Goal: Navigation & Orientation: Understand site structure

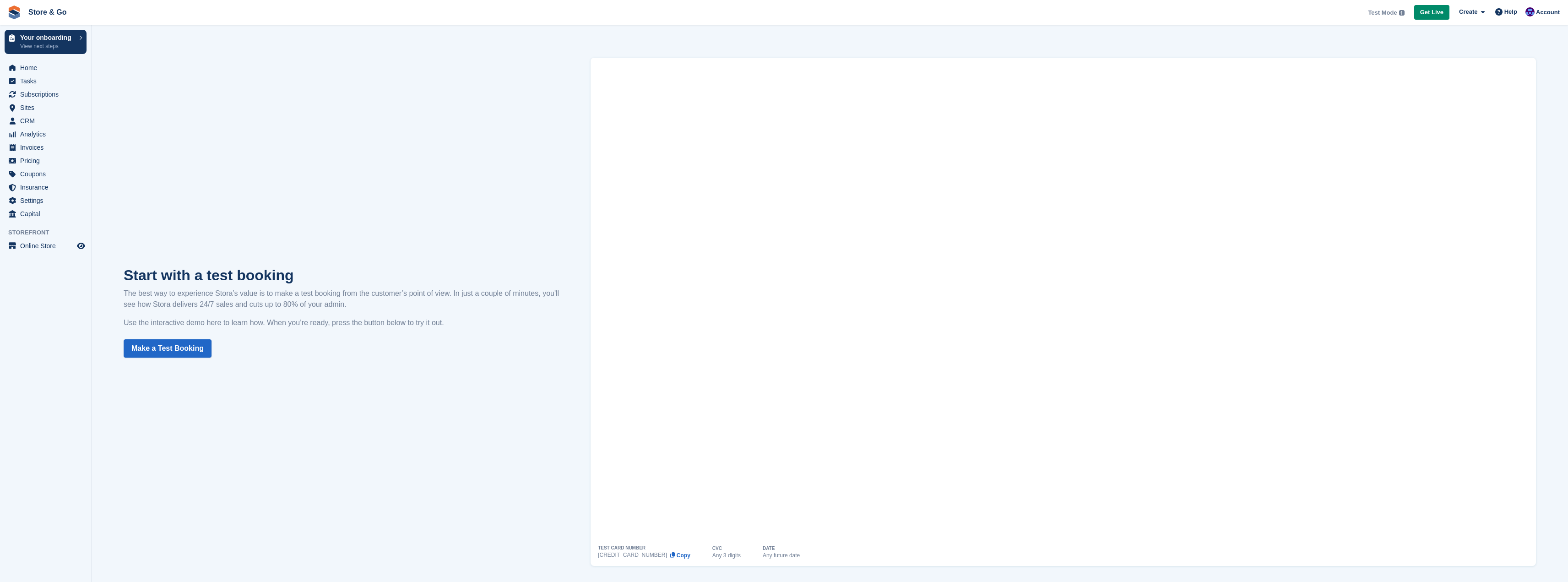
scroll to position [18, 0]
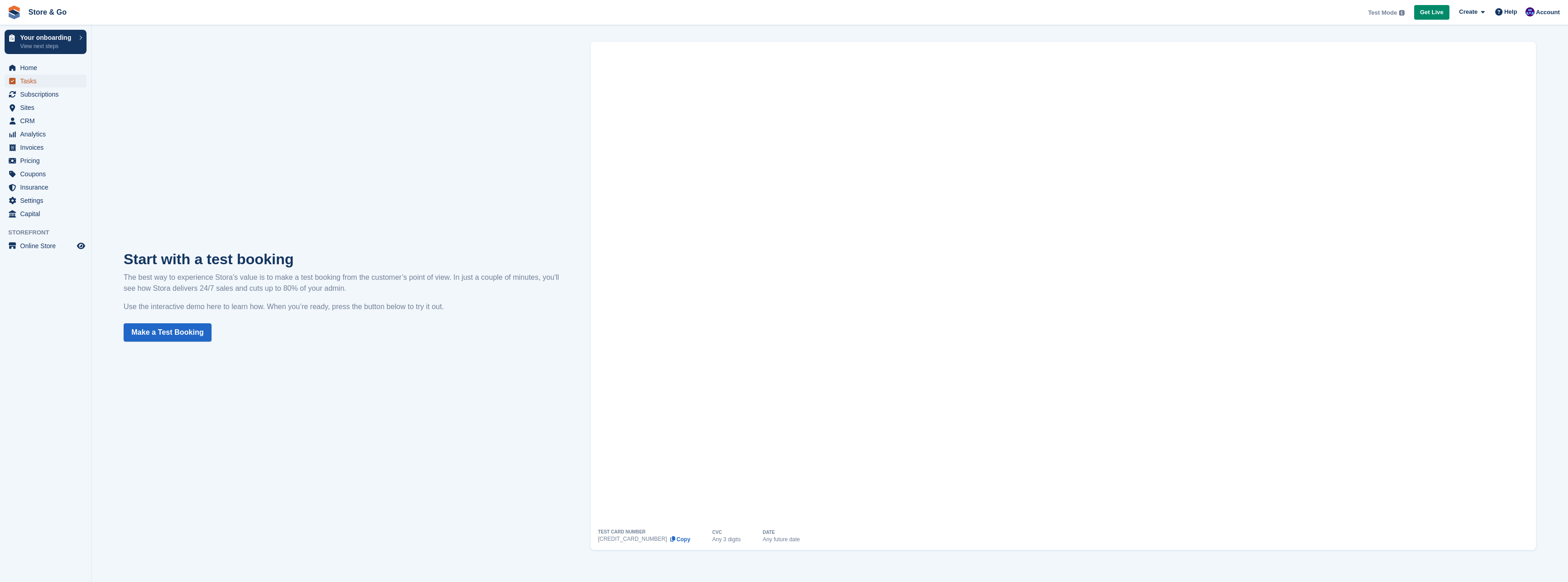
click at [27, 80] on span "Tasks" at bounding box center [47, 81] width 55 height 13
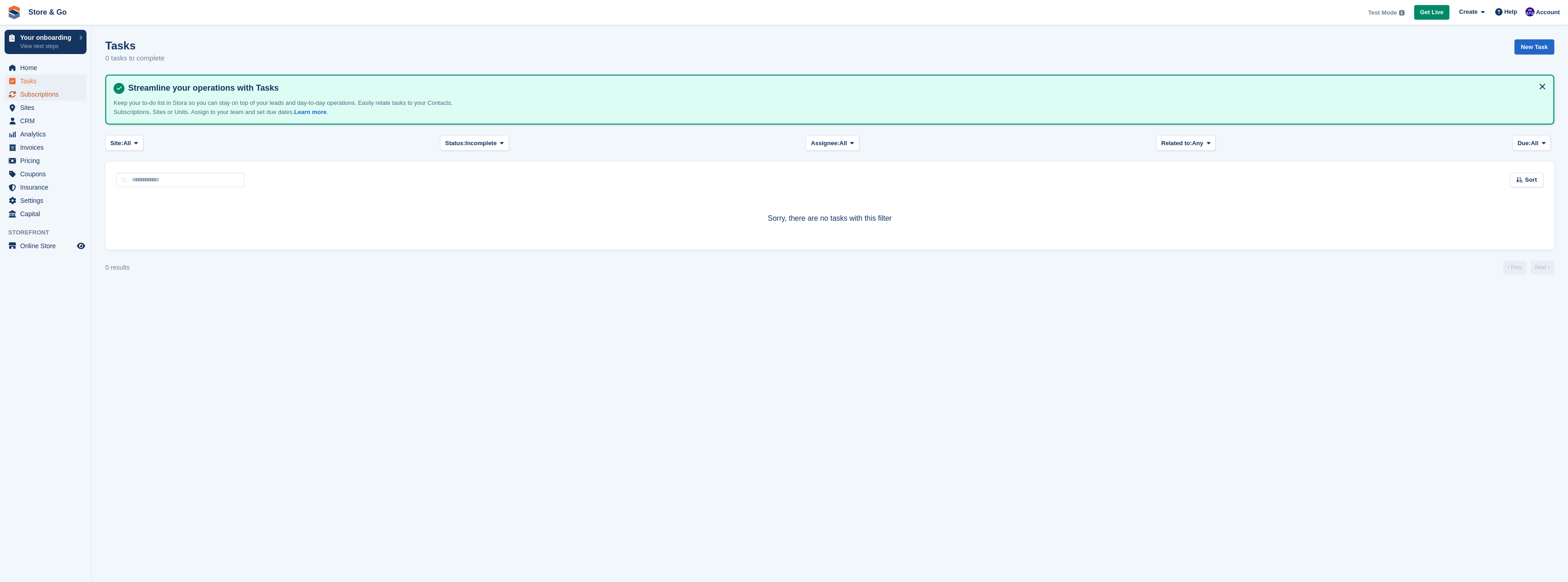
click at [46, 94] on span "Subscriptions" at bounding box center [47, 94] width 55 height 13
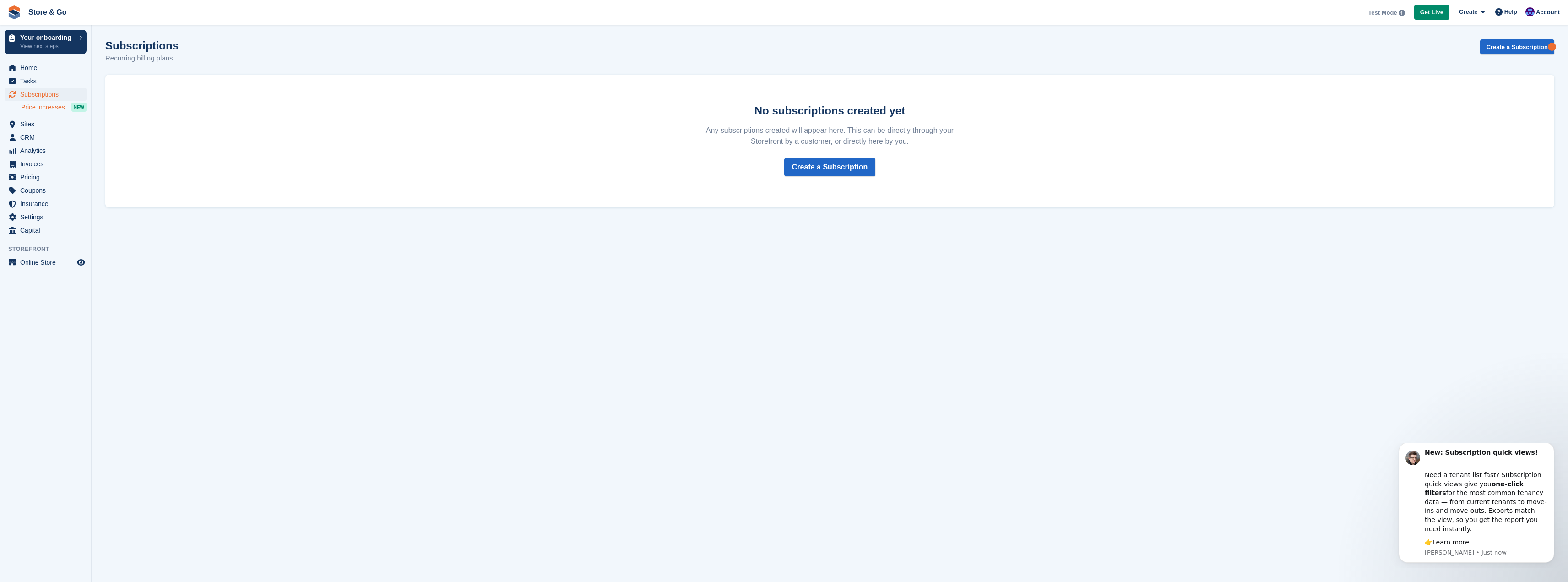
click at [29, 108] on span "Price increases" at bounding box center [43, 107] width 44 height 9
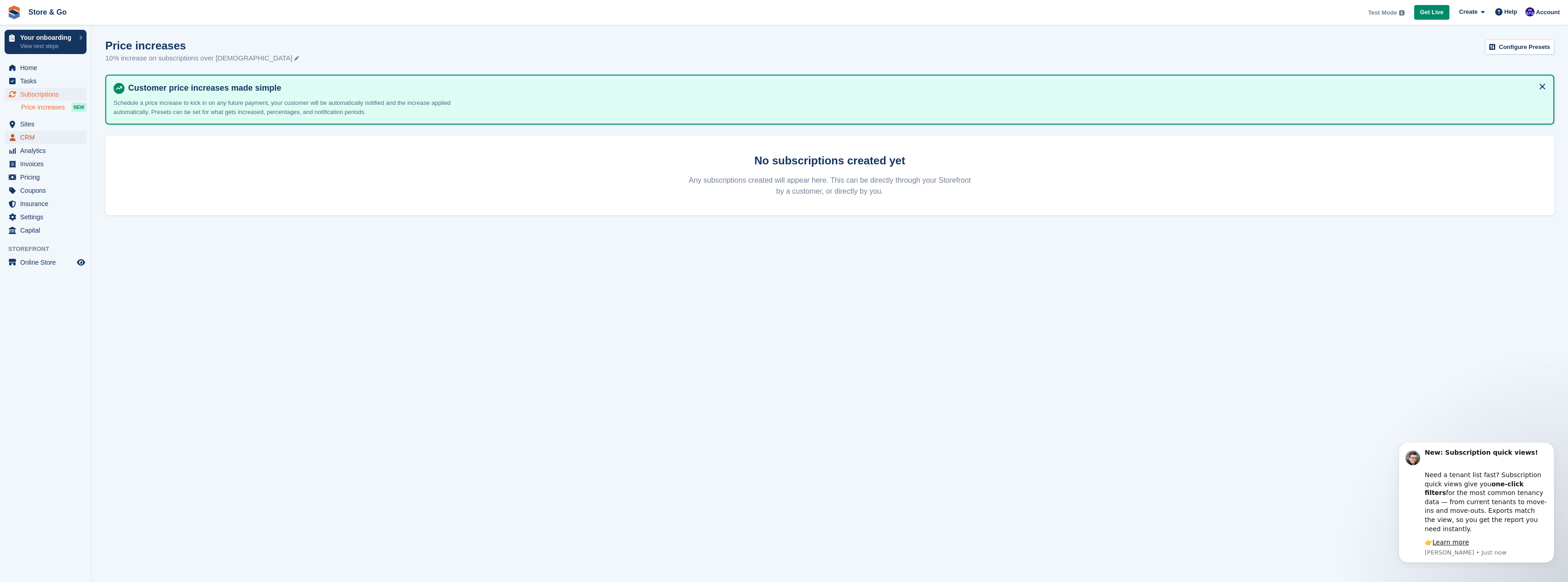
click at [25, 137] on span "CRM" at bounding box center [47, 137] width 55 height 13
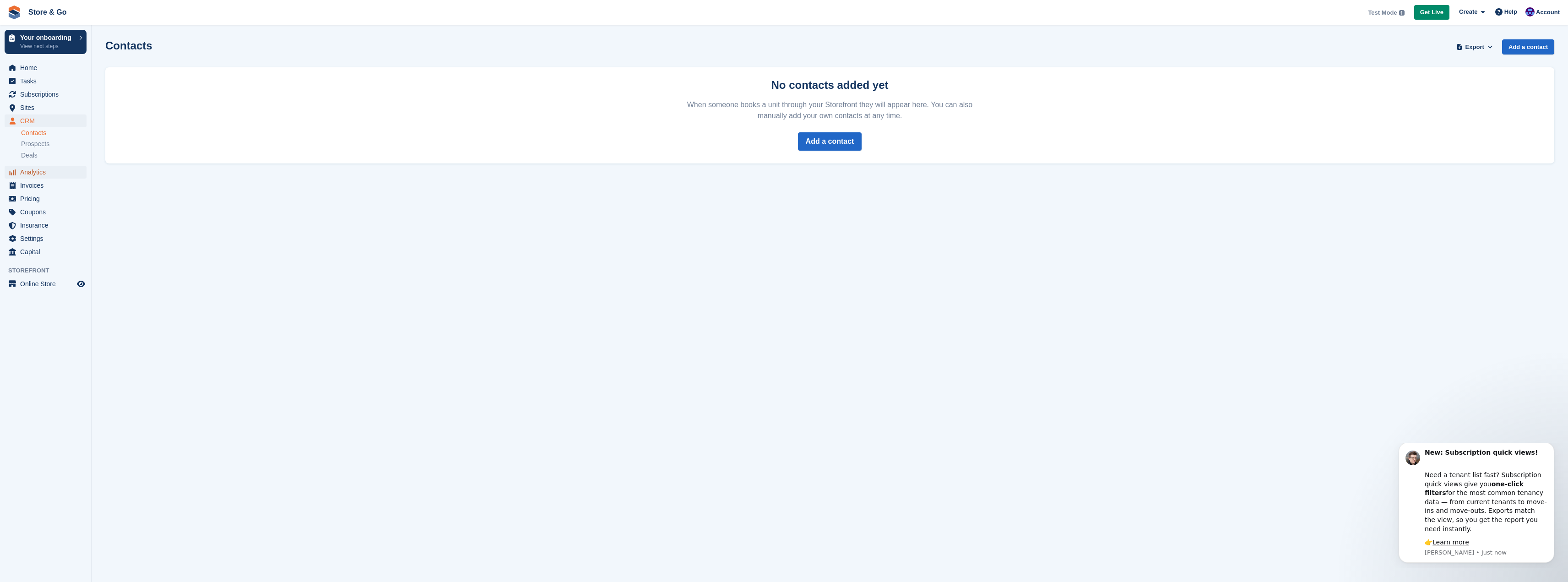
click at [28, 172] on span "Analytics" at bounding box center [47, 172] width 55 height 13
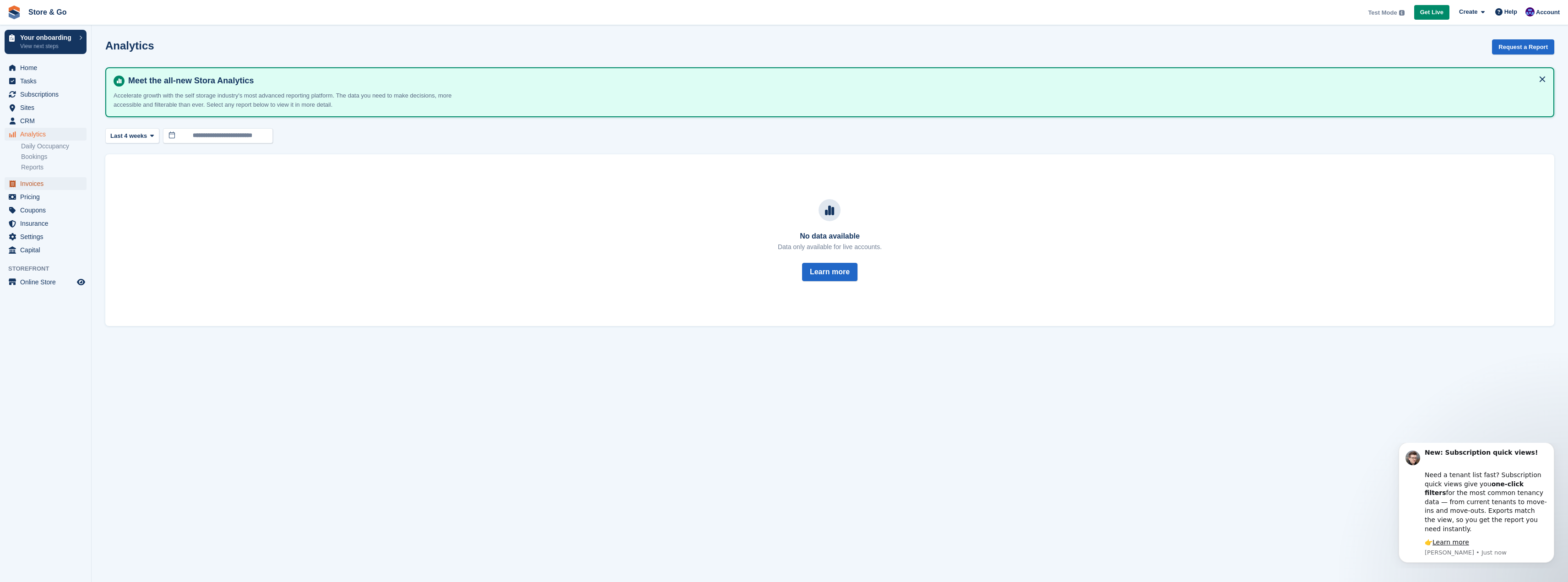
click at [43, 185] on span "Invoices" at bounding box center [47, 183] width 55 height 13
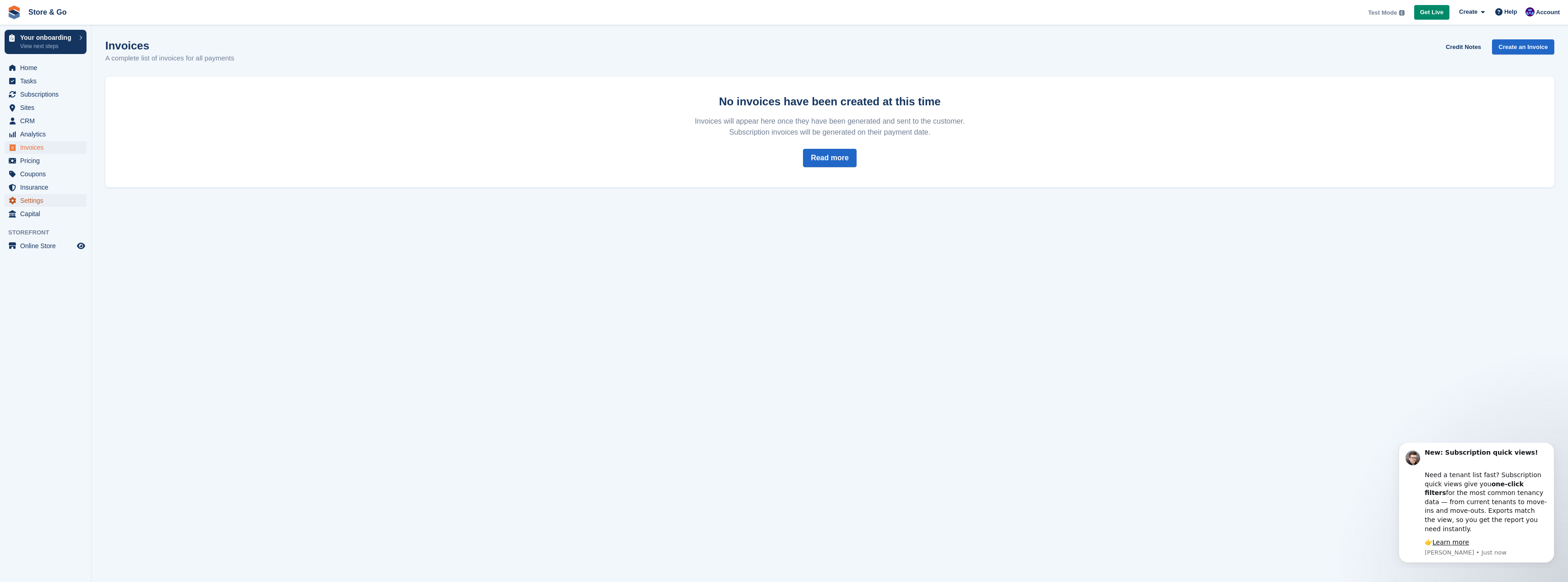
click at [34, 200] on span "Settings" at bounding box center [47, 200] width 55 height 13
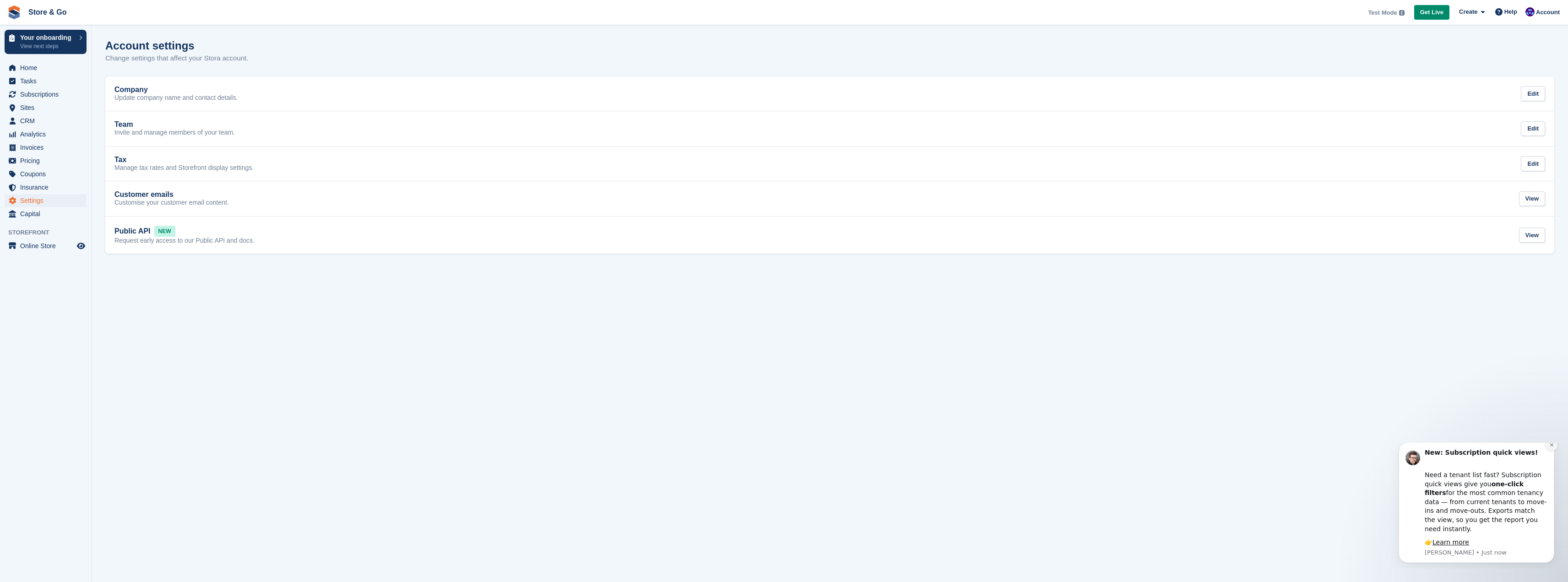
click at [1549, 447] on icon "Dismiss notification" at bounding box center [1552, 445] width 5 height 5
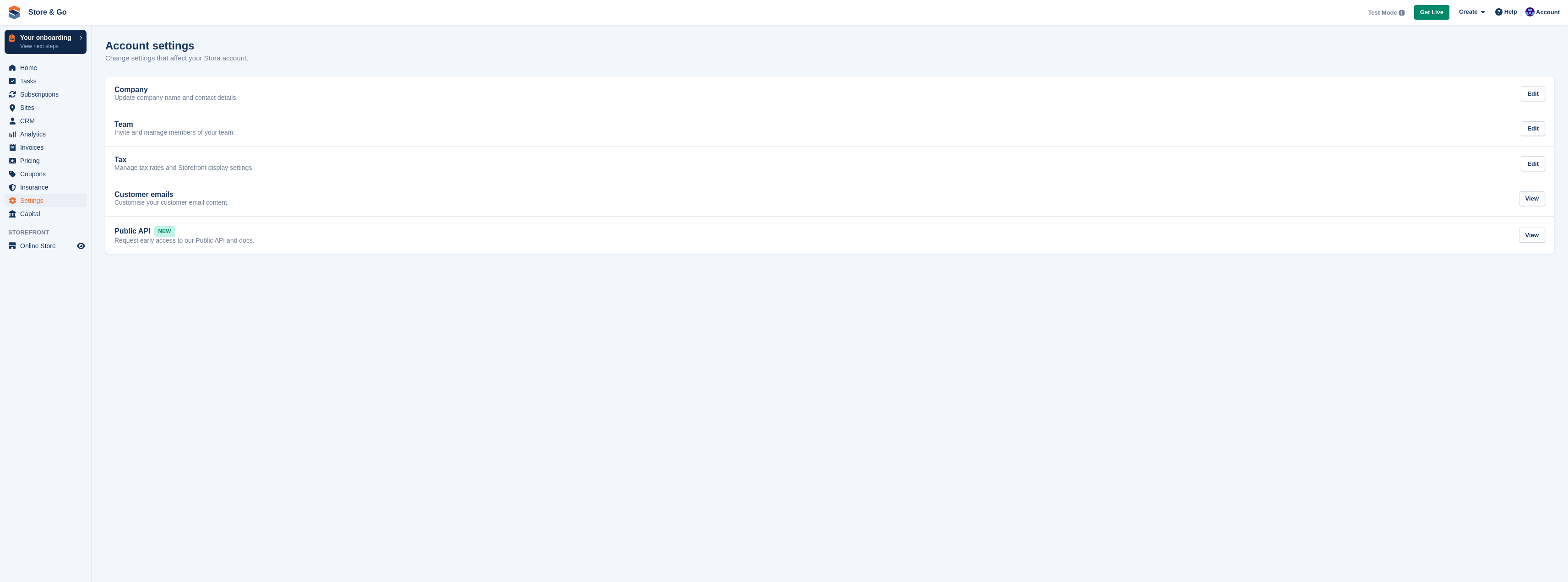
click at [58, 38] on p "Your onboarding" at bounding box center [47, 37] width 55 height 7
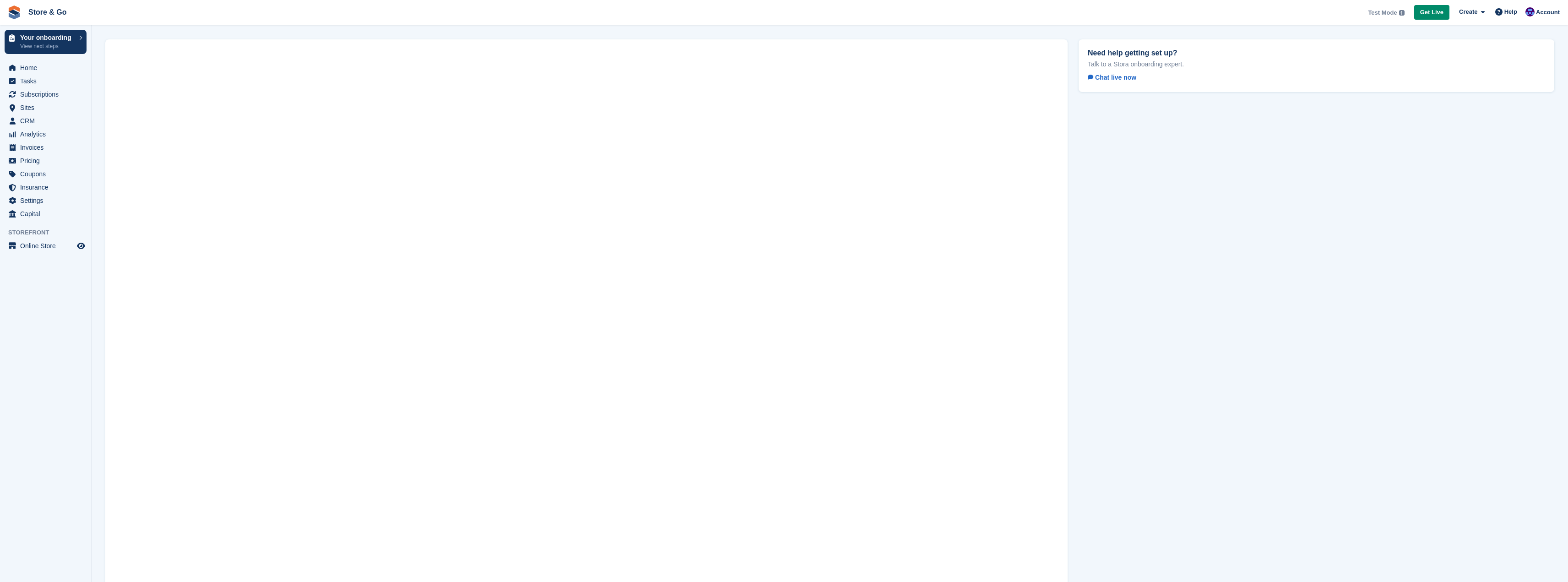
scroll to position [53, 0]
